Goal: Communication & Community: Answer question/provide support

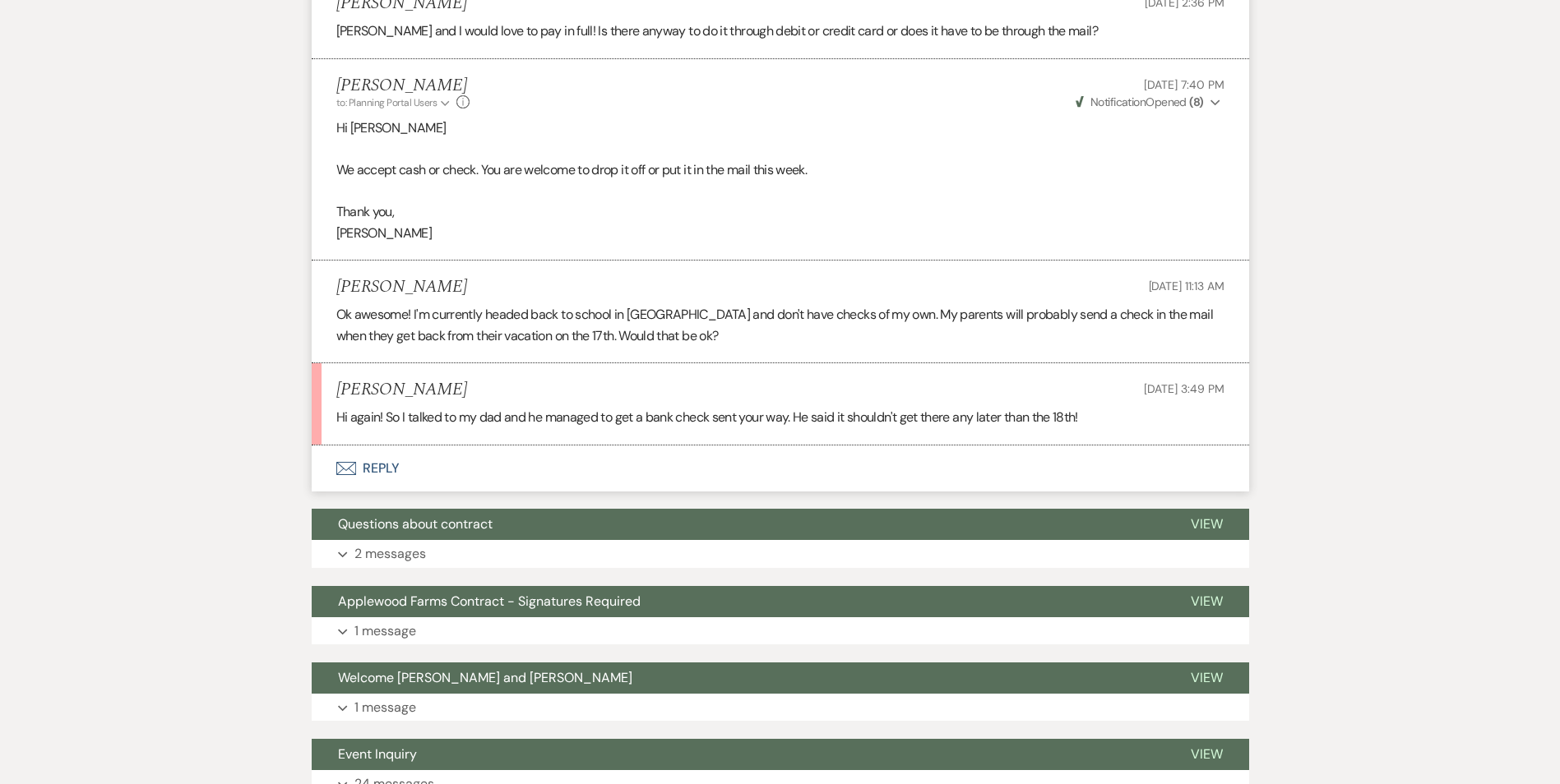
click at [371, 472] on button "Envelope Reply" at bounding box center [780, 469] width 937 height 46
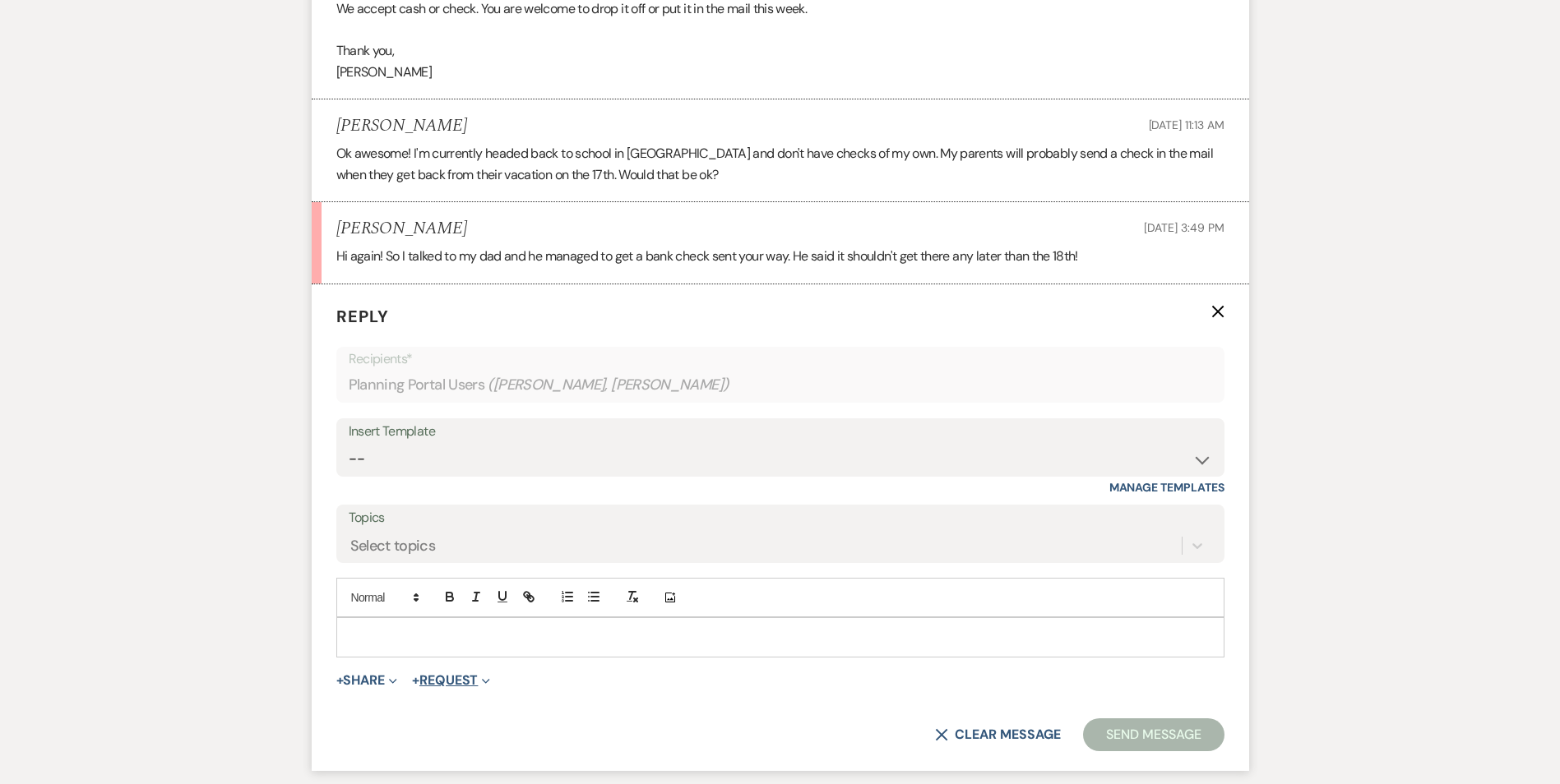
scroll to position [710, 0]
click at [412, 639] on p at bounding box center [780, 633] width 861 height 18
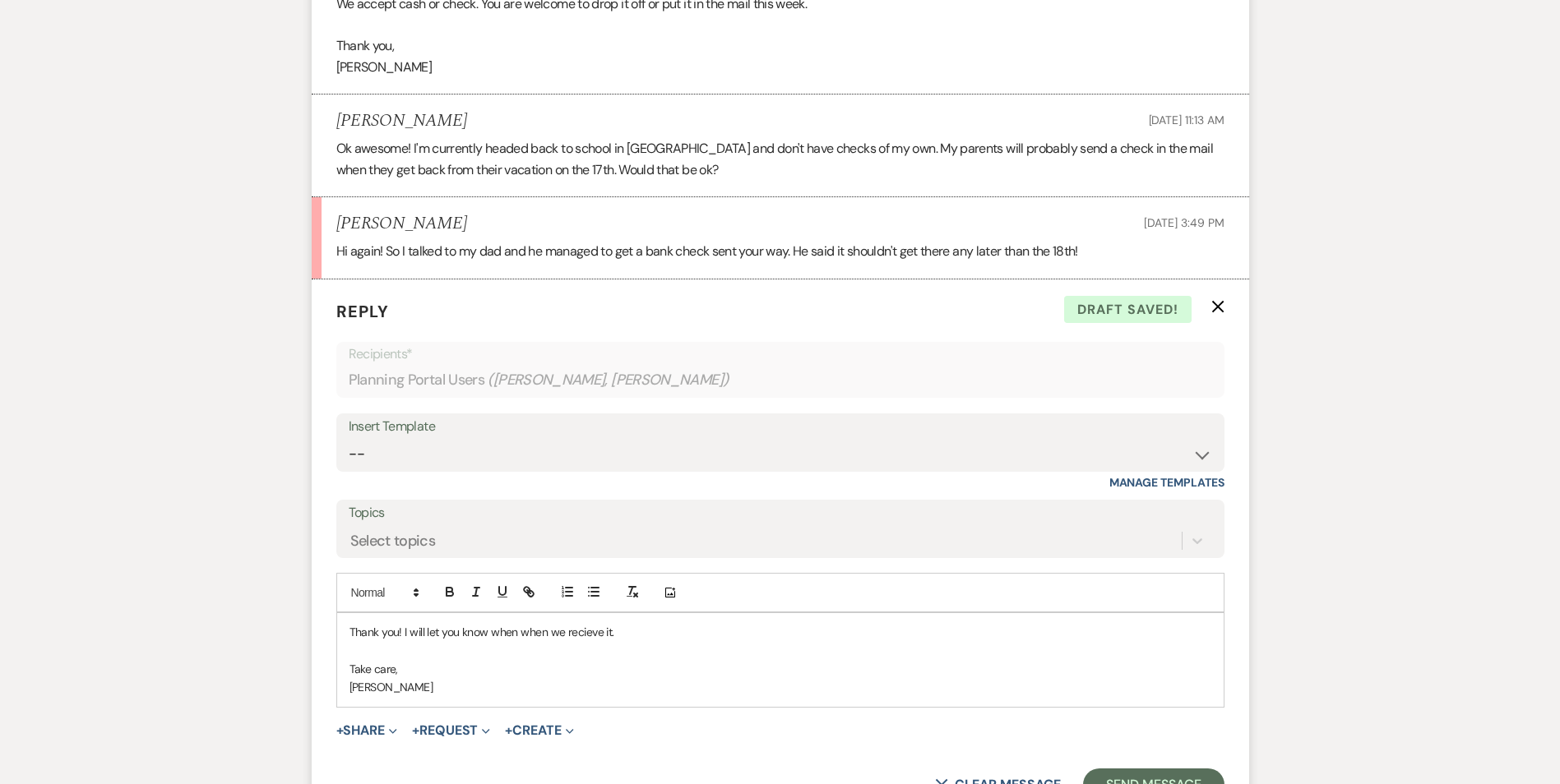
scroll to position [1038, 0]
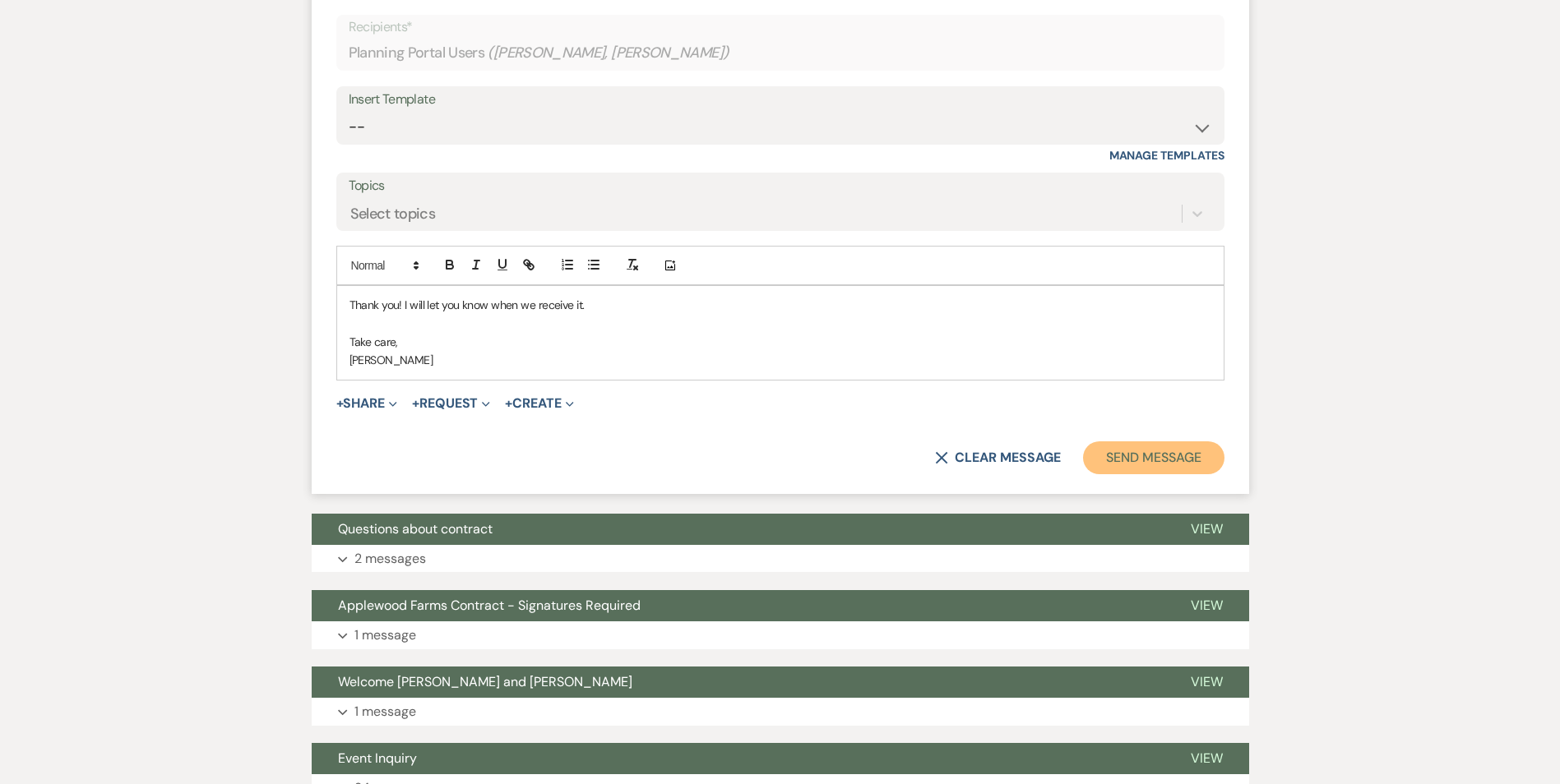
click at [1127, 452] on button "Send Message" at bounding box center [1153, 457] width 141 height 33
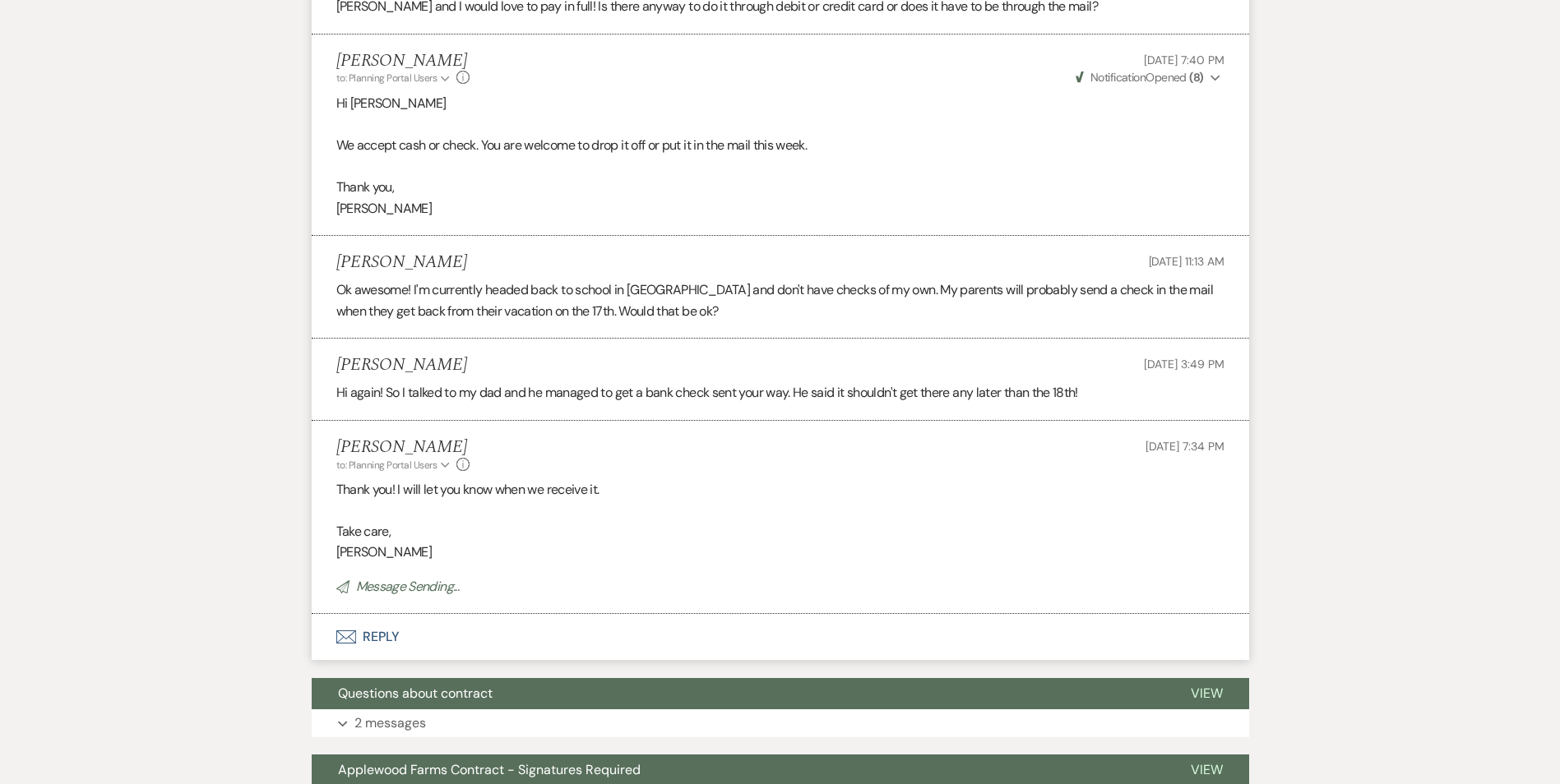
scroll to position [554, 0]
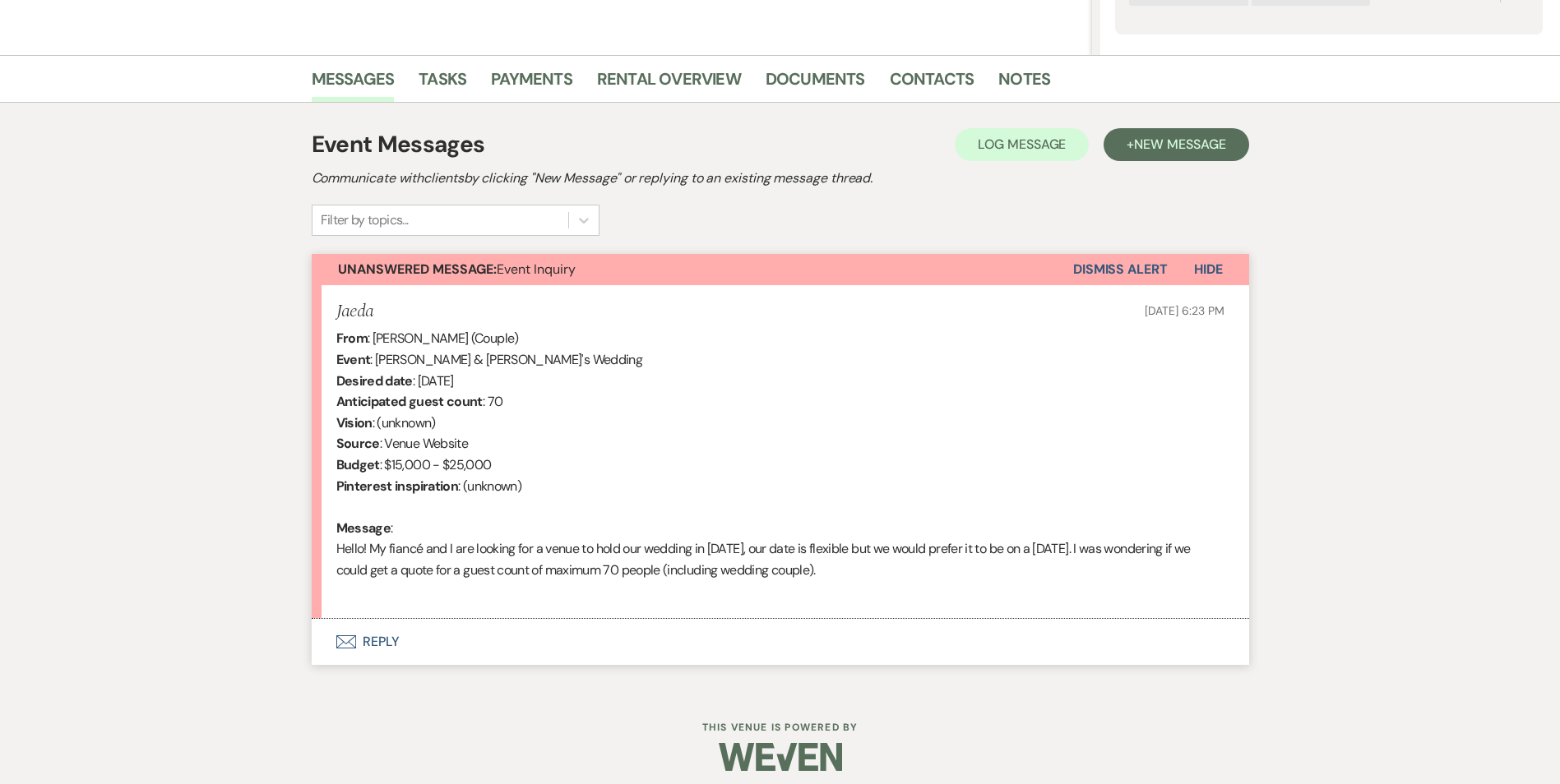
click at [415, 647] on button "Envelope Reply" at bounding box center [780, 642] width 937 height 46
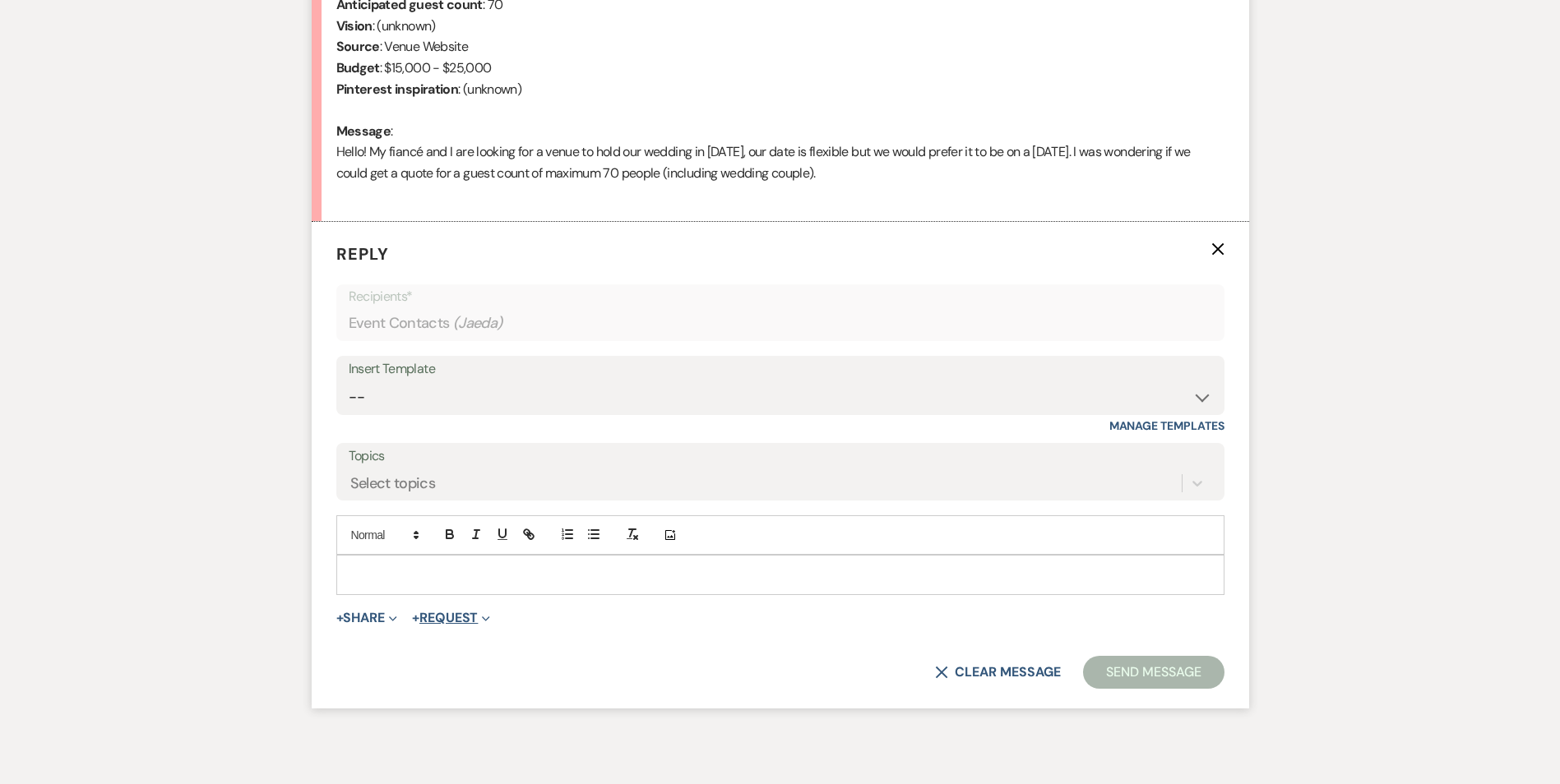
scroll to position [769, 0]
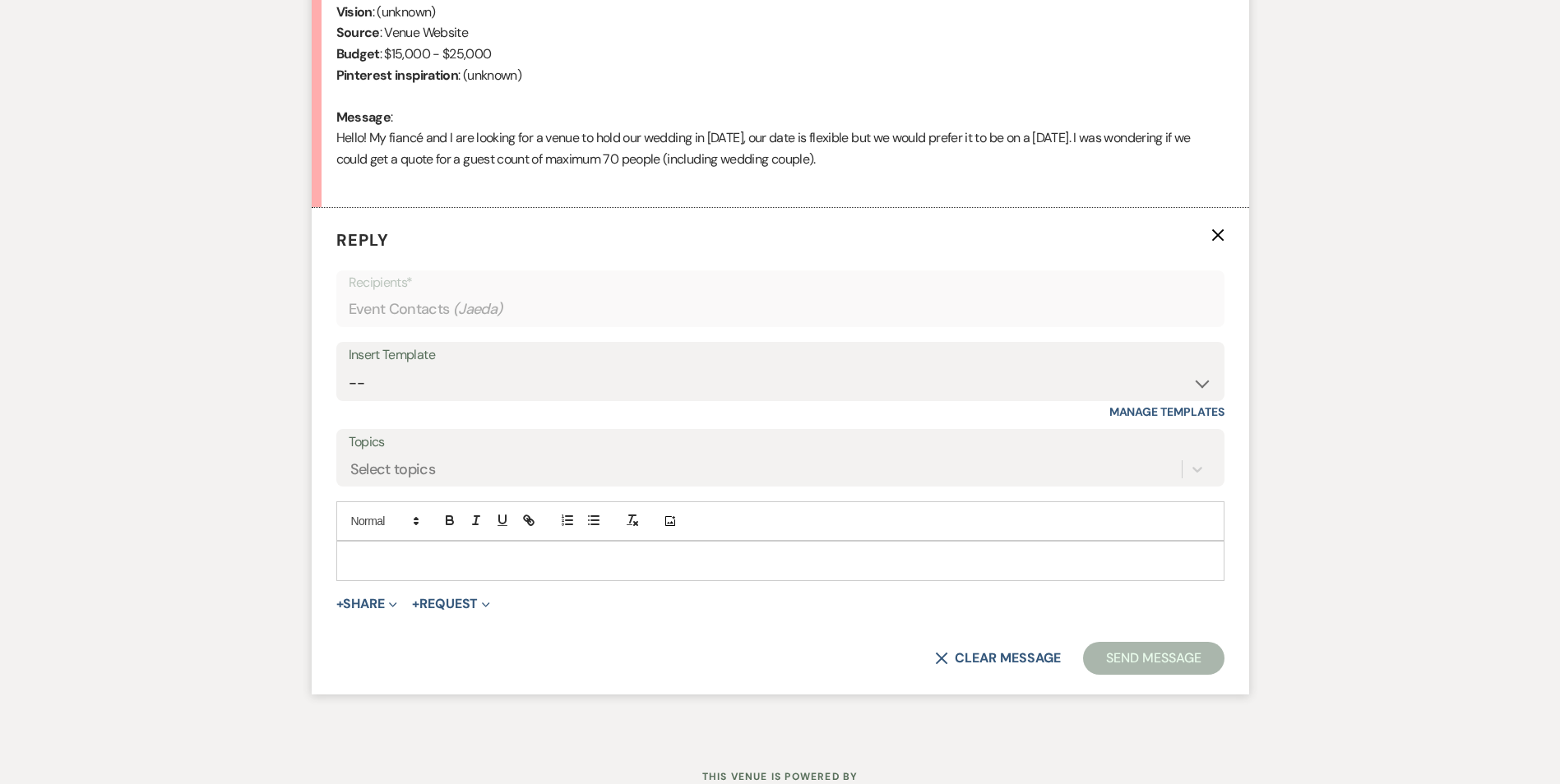
click at [452, 561] on p at bounding box center [780, 560] width 861 height 18
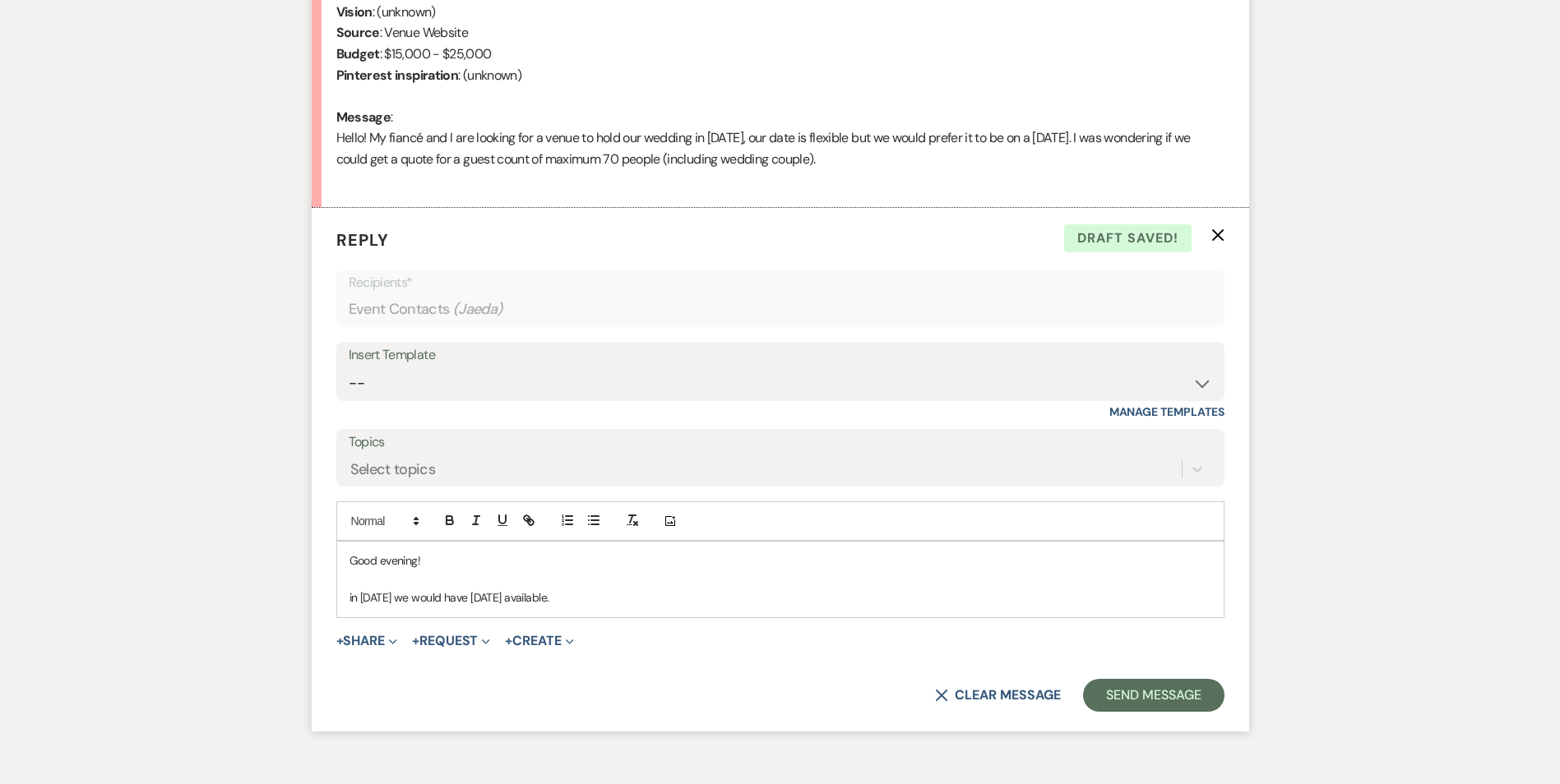
click at [350, 598] on p "in July of 2027 we would have Friday the 23rd available." at bounding box center [780, 597] width 861 height 18
click at [638, 597] on p "In July of 2027 we would have Friday the 23rd available." at bounding box center [780, 597] width 861 height 18
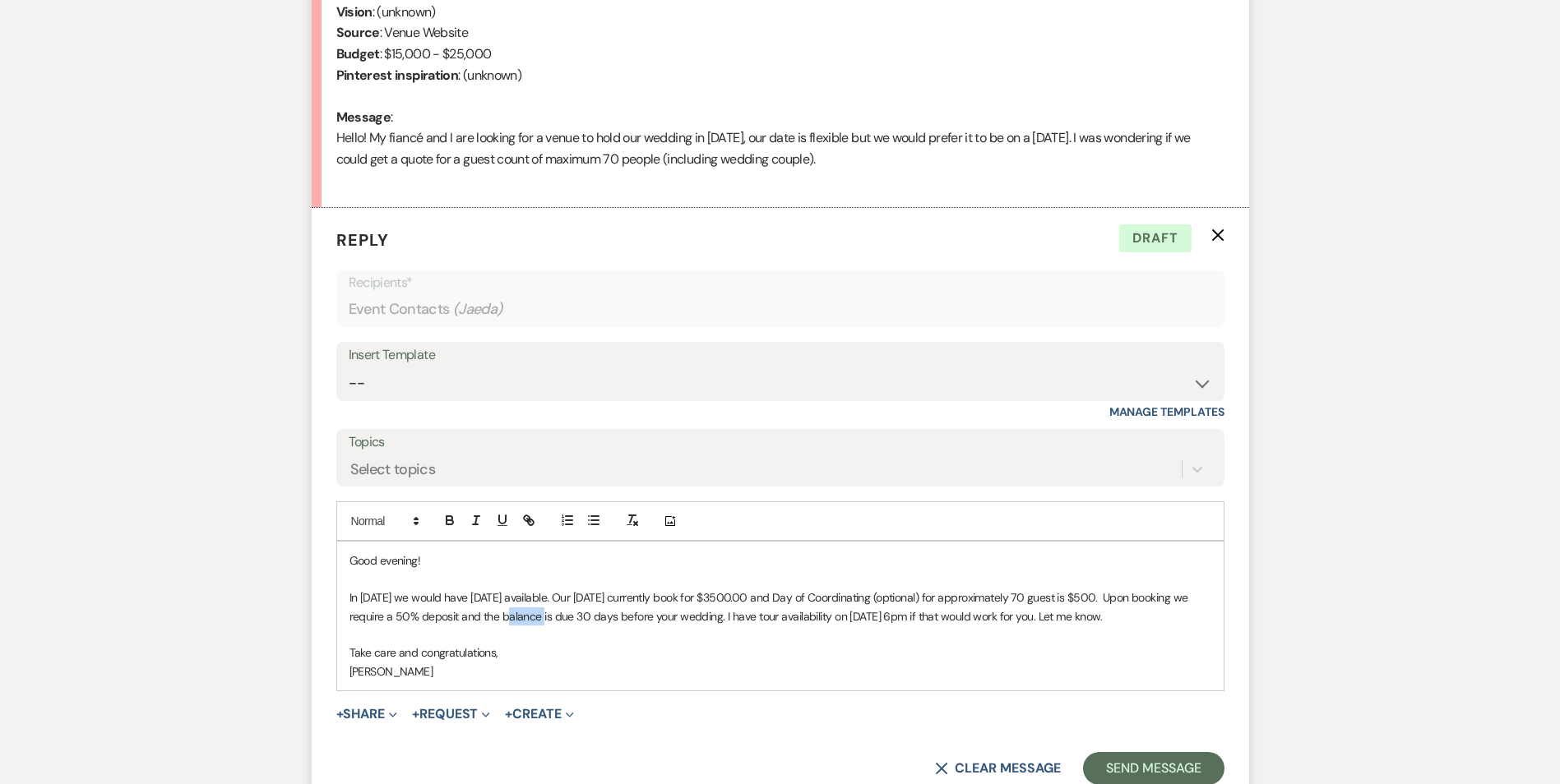
drag, startPoint x: 517, startPoint y: 618, endPoint x: 480, endPoint y: 618, distance: 37.0
click at [480, 618] on p "In July of 2027 we would have Friday the 23rd available. Our Friday's currently…" at bounding box center [780, 607] width 861 height 37
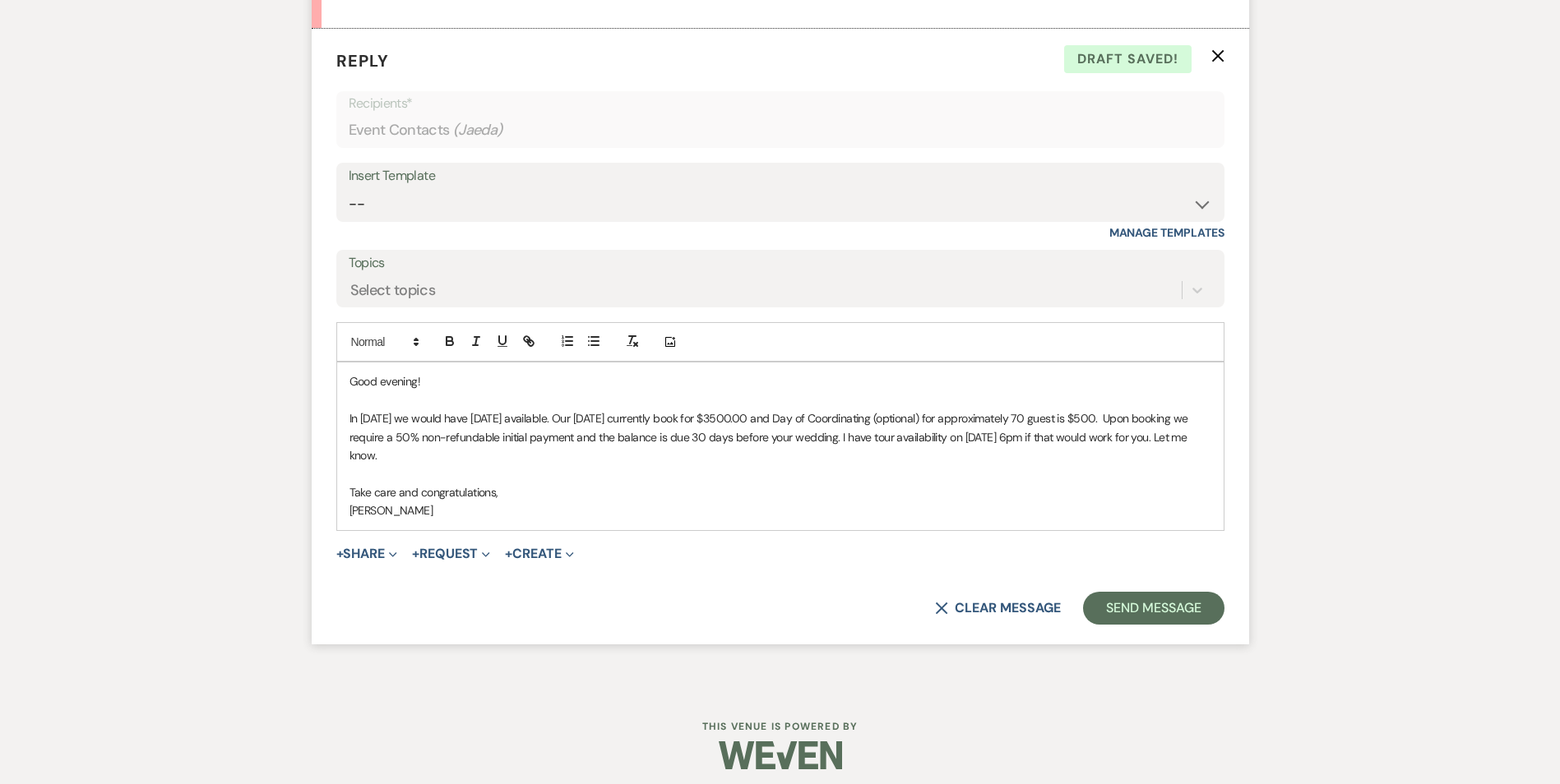
scroll to position [957, 0]
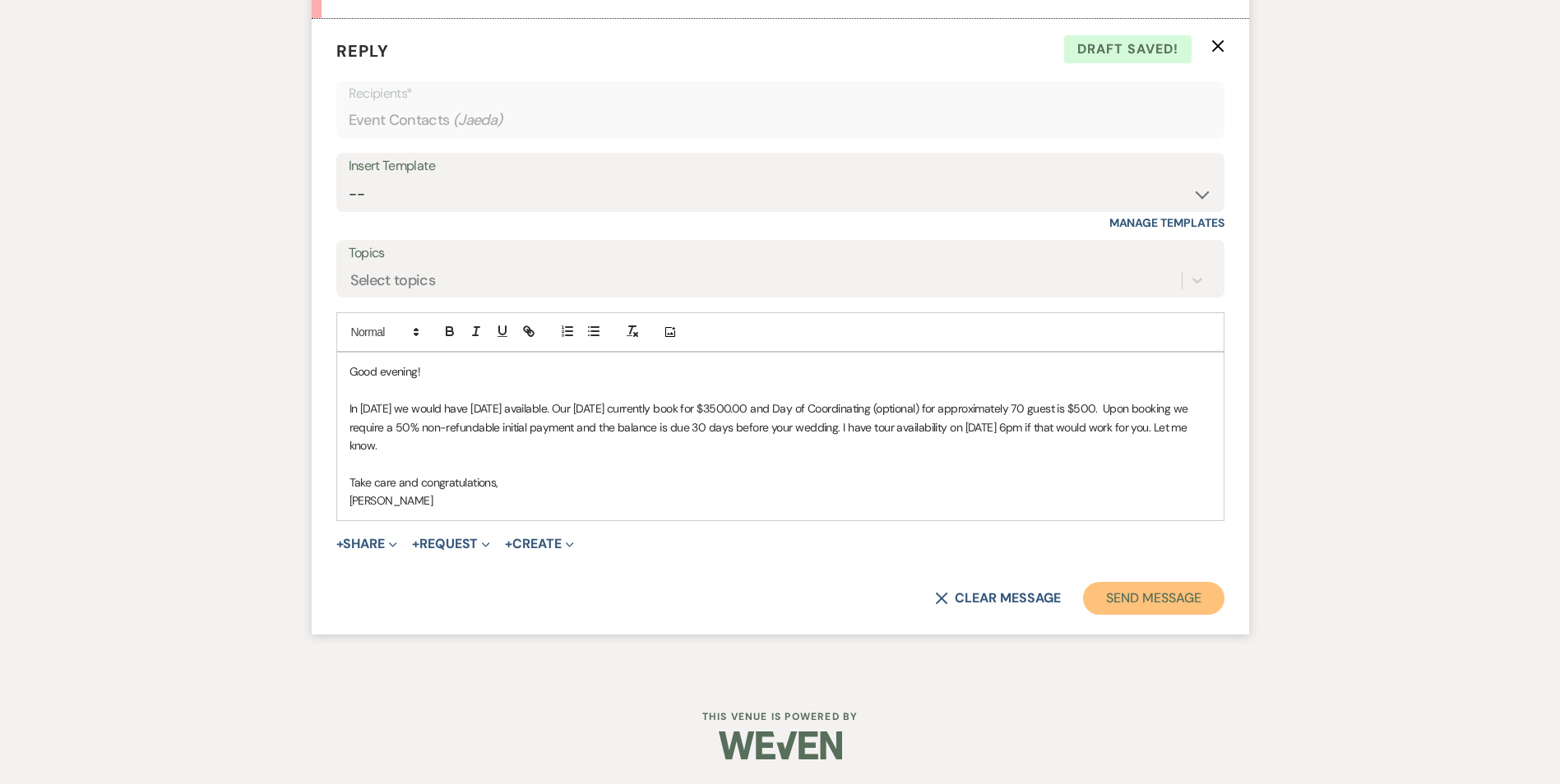
click at [1145, 595] on button "Send Message" at bounding box center [1153, 598] width 141 height 33
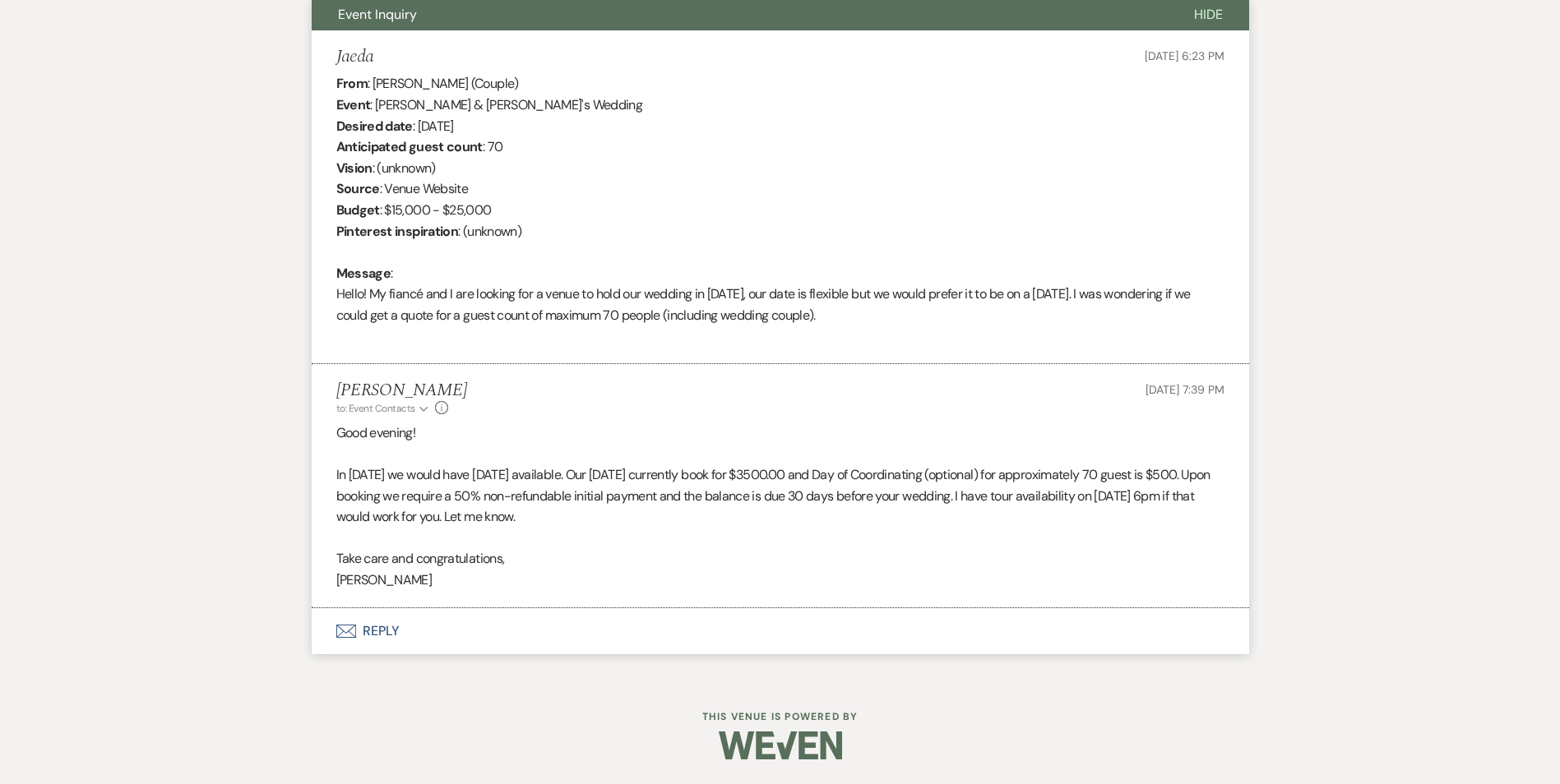
scroll to position [613, 0]
